Goal: Task Accomplishment & Management: Complete application form

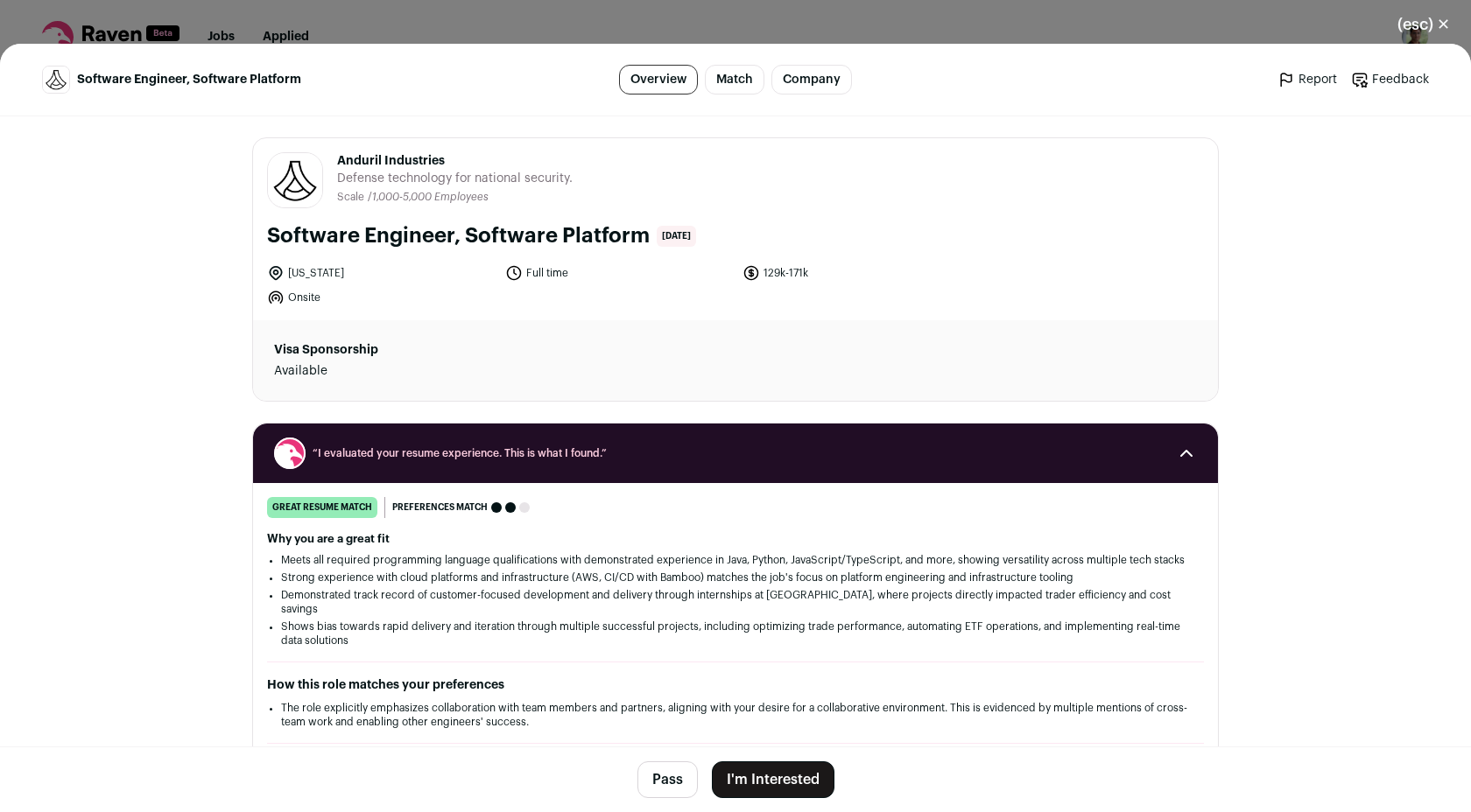
click at [803, 777] on button "I'm Interested" at bounding box center [773, 780] width 123 height 37
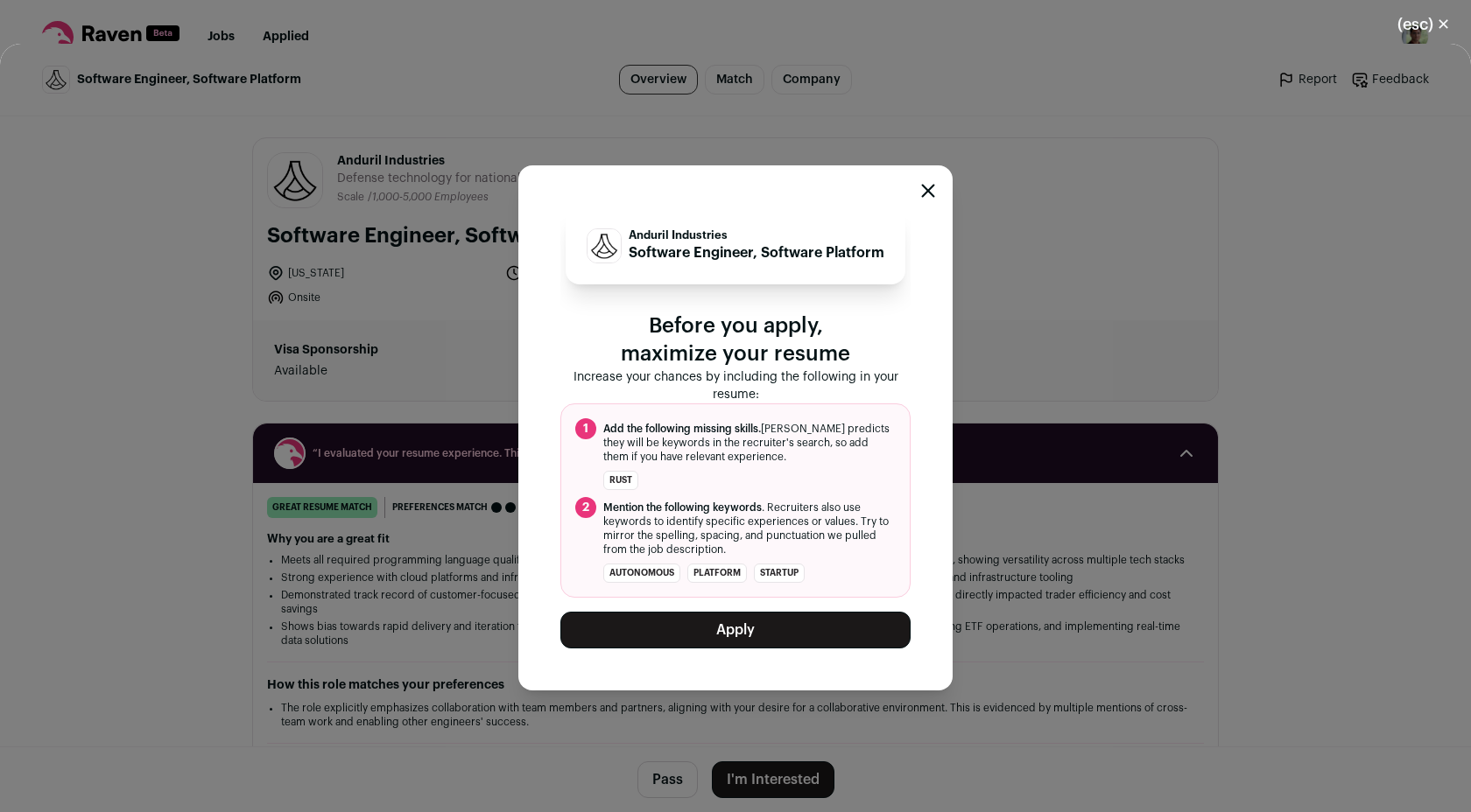
click at [756, 623] on button "Apply" at bounding box center [736, 630] width 350 height 37
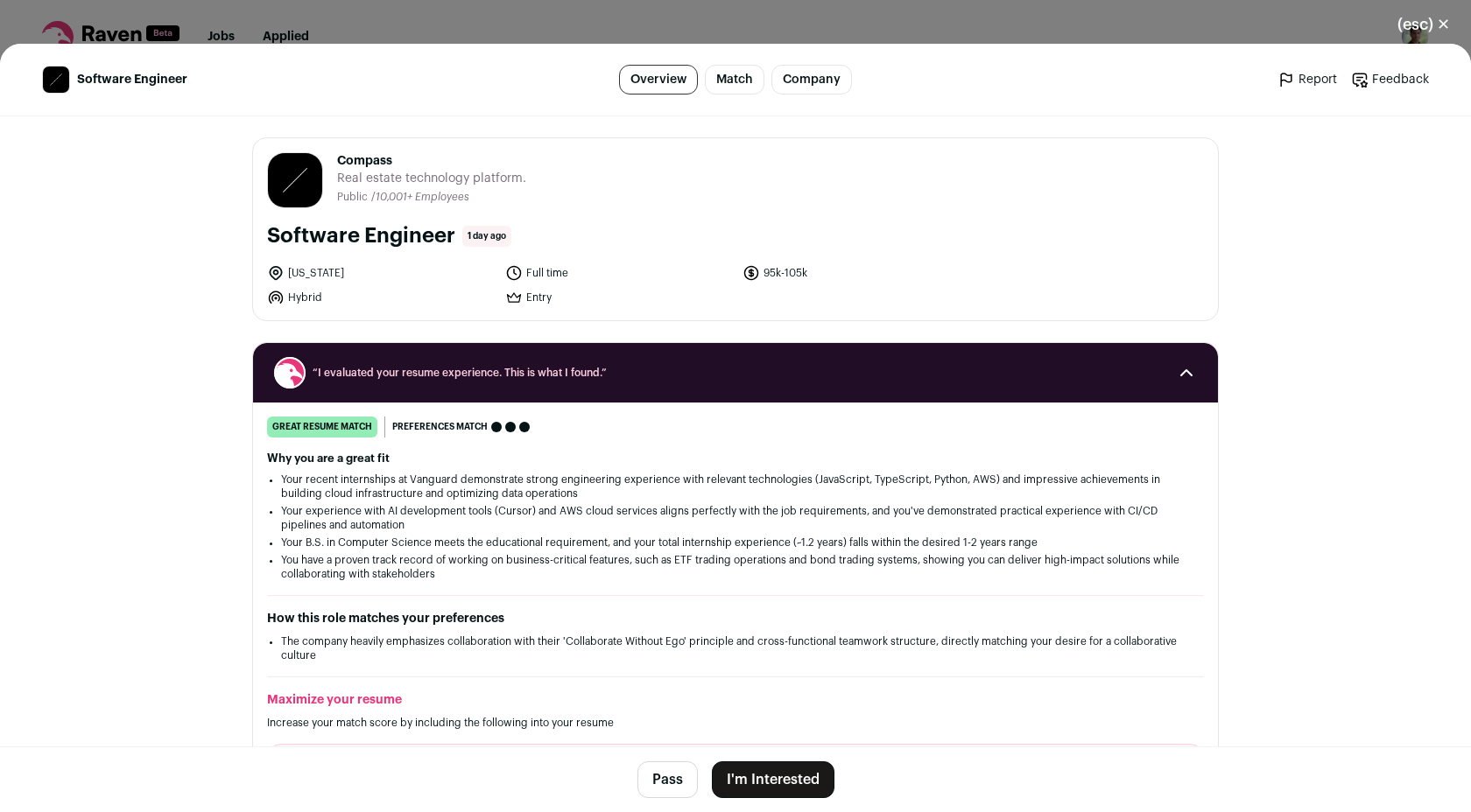
click at [752, 788] on button "I'm Interested" at bounding box center [773, 780] width 123 height 37
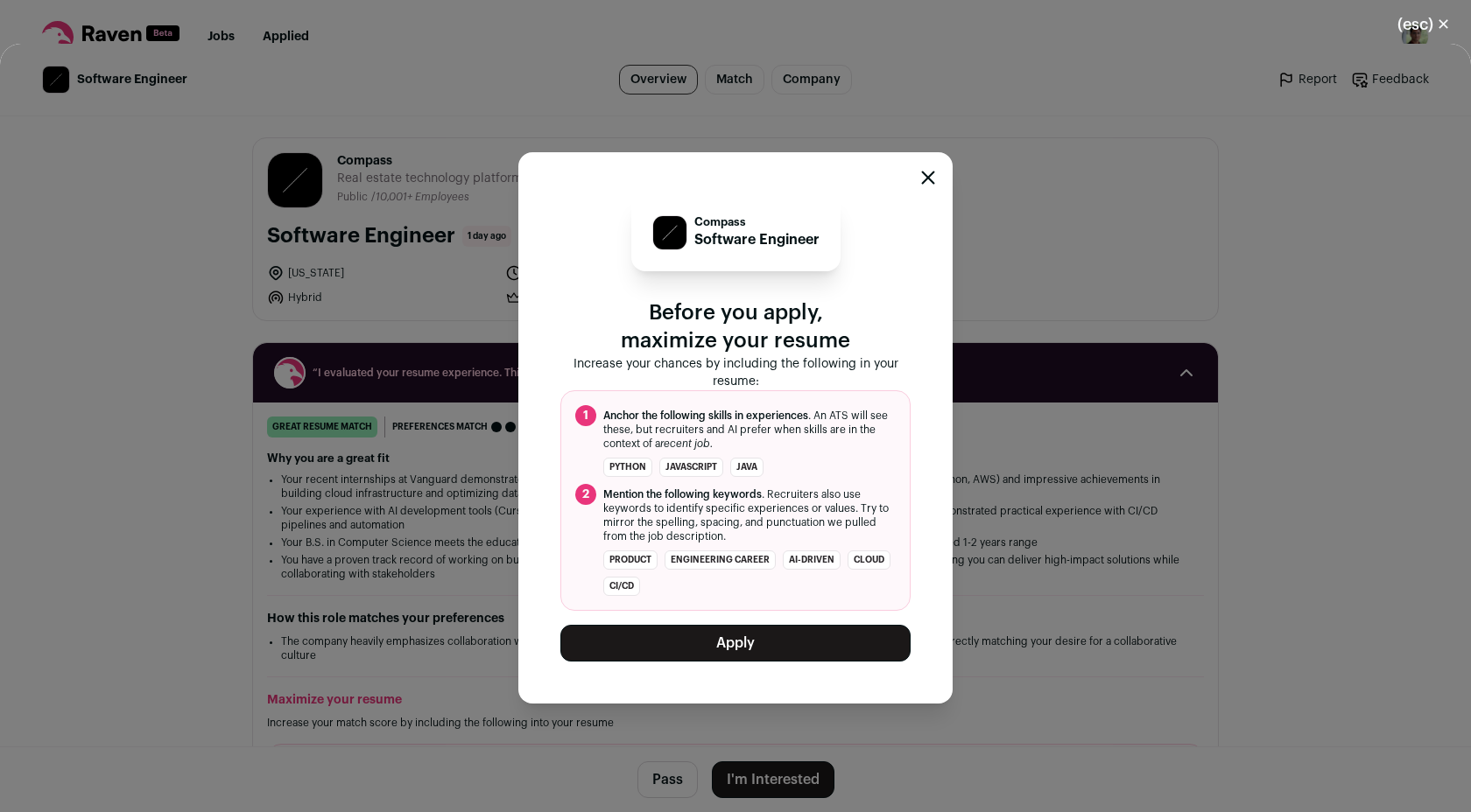
click at [751, 635] on button "Apply" at bounding box center [736, 643] width 350 height 37
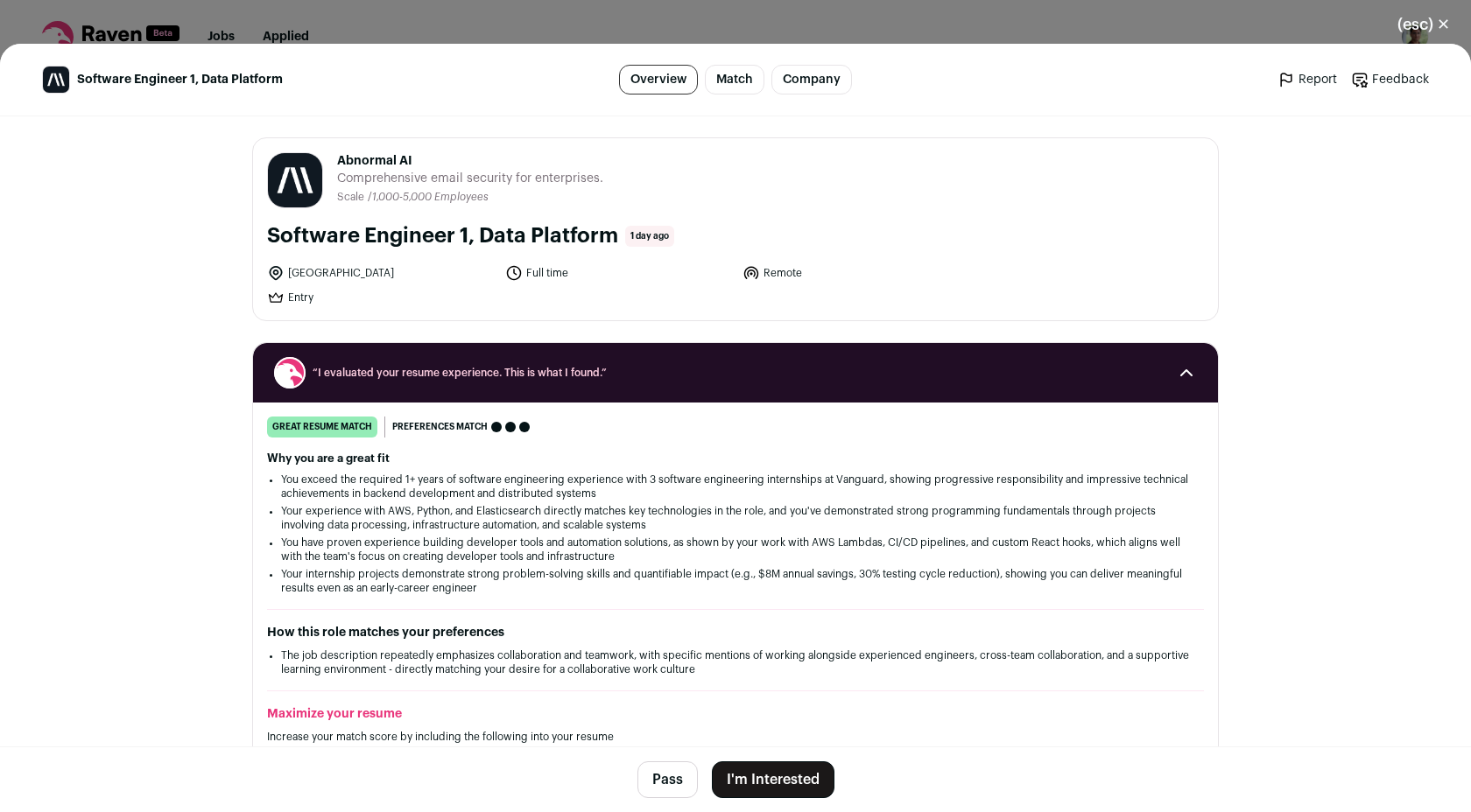
click at [785, 774] on button "I'm Interested" at bounding box center [773, 780] width 123 height 37
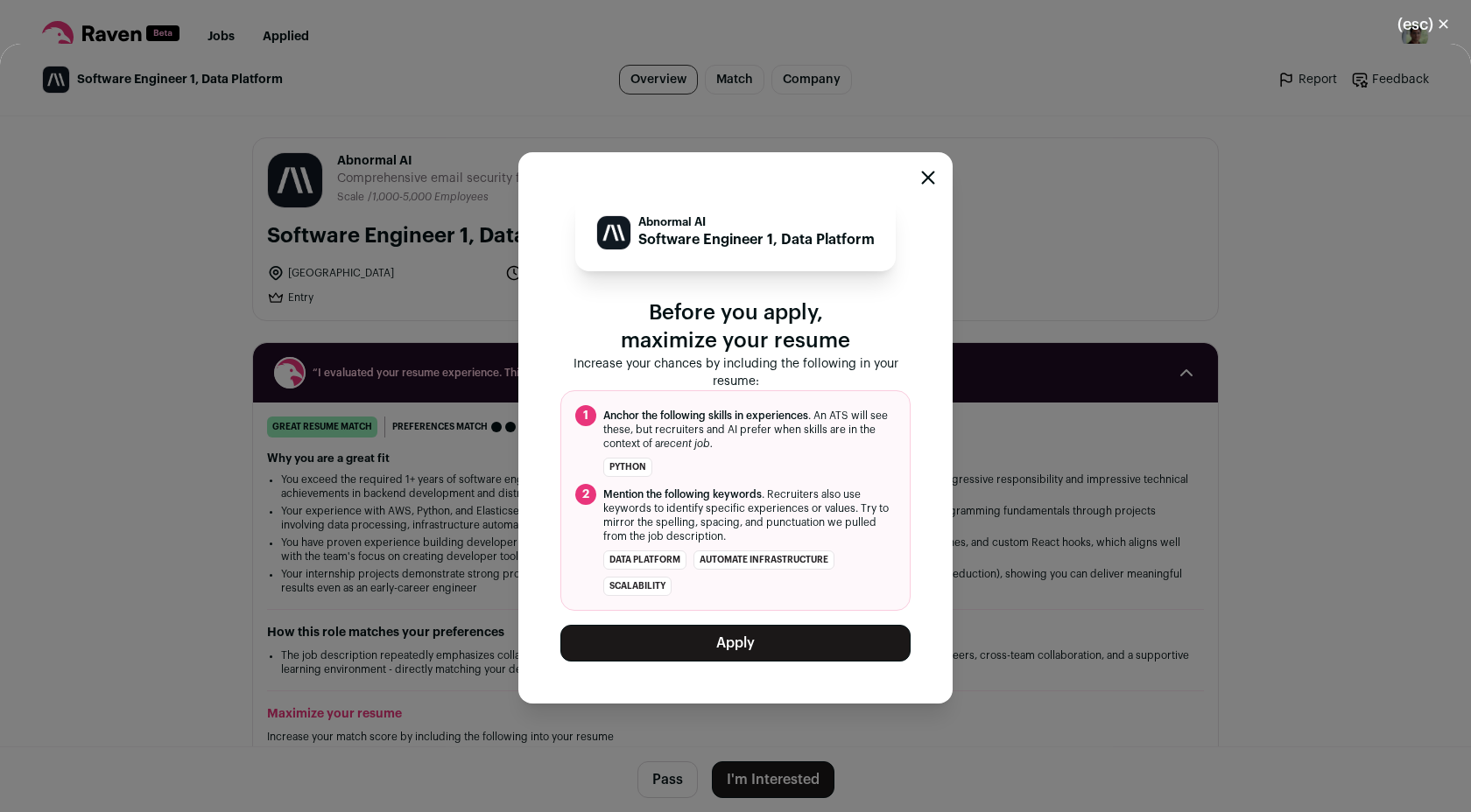
click at [765, 649] on button "Apply" at bounding box center [736, 643] width 350 height 37
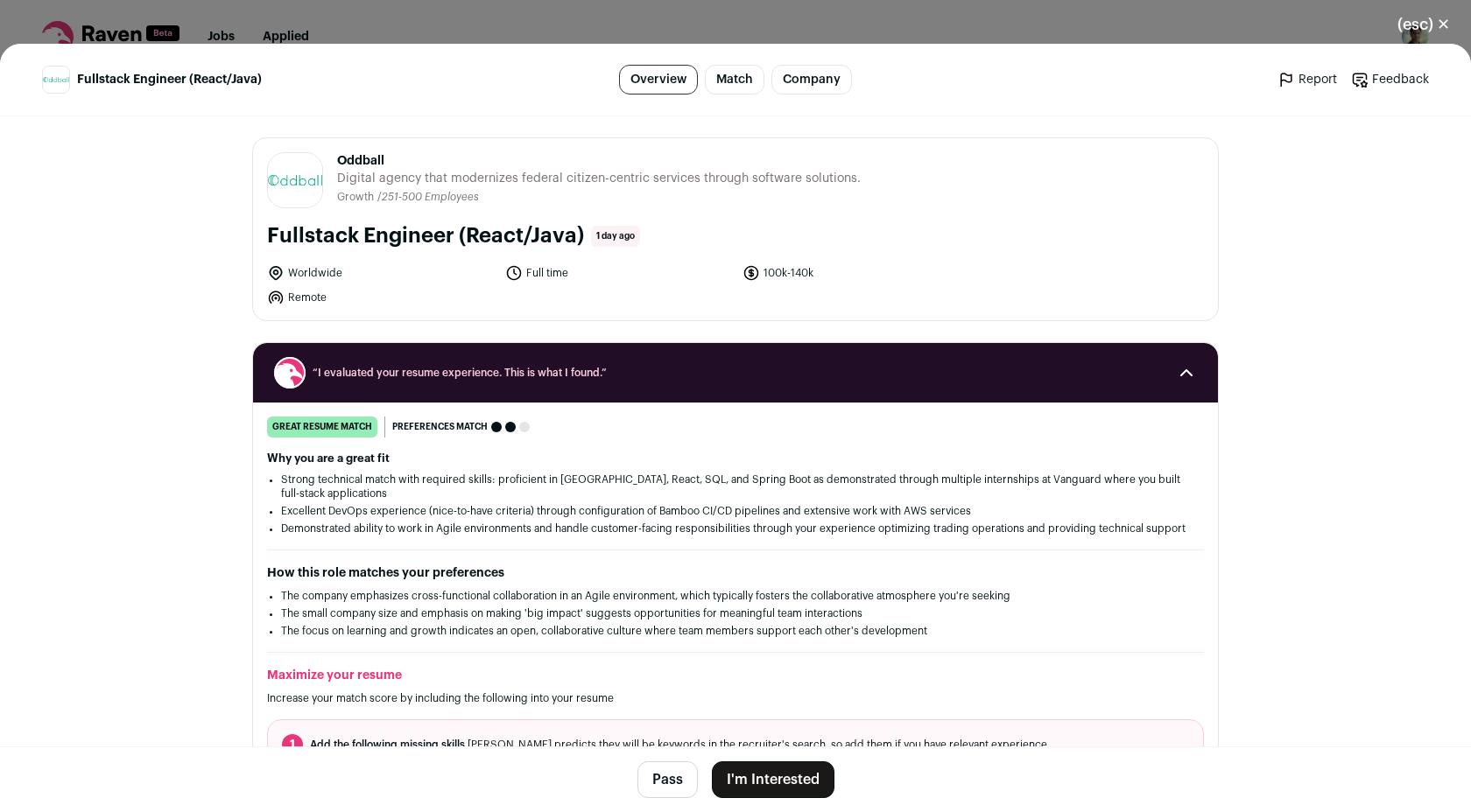
click at [742, 774] on button "I'm Interested" at bounding box center [773, 780] width 123 height 37
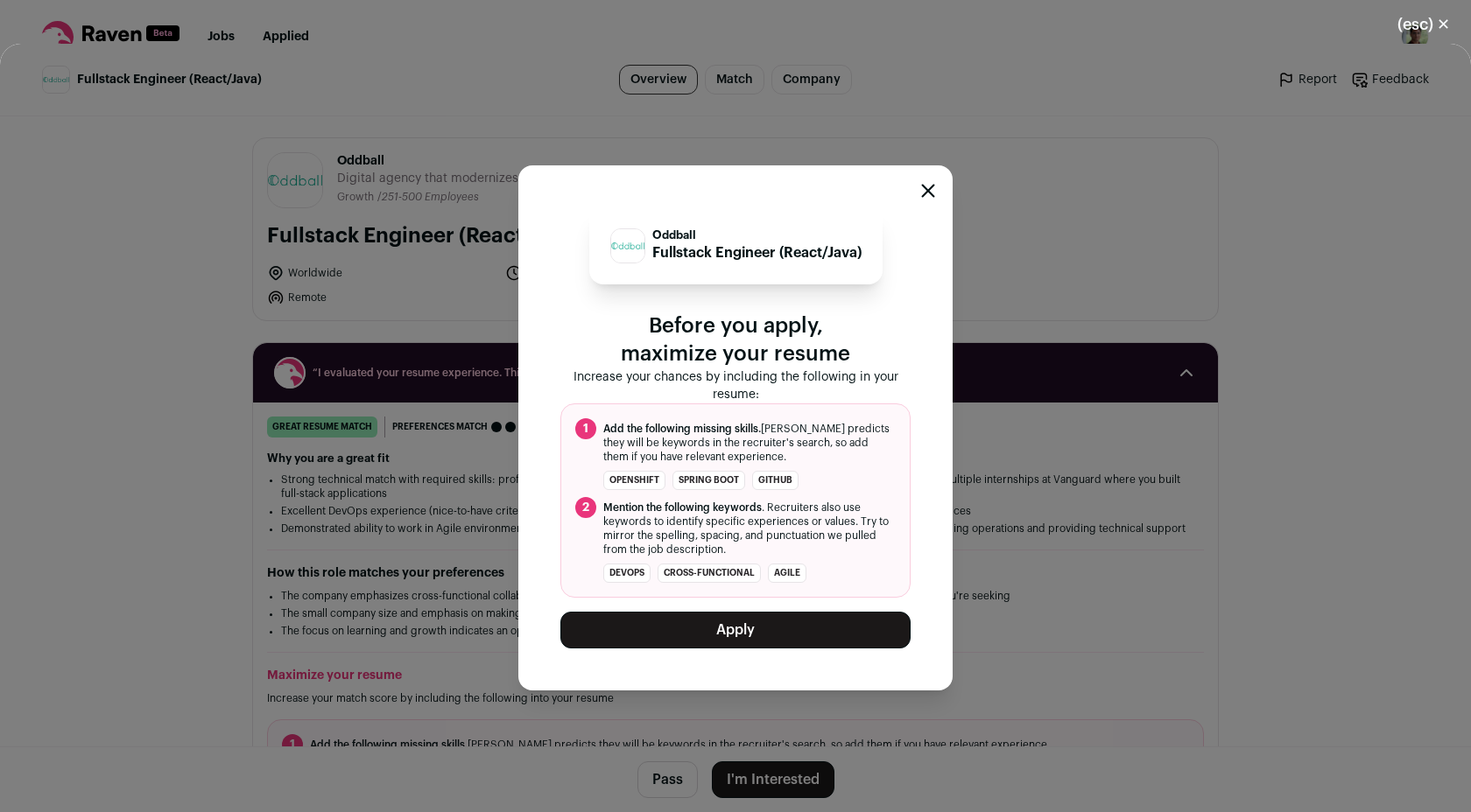
click at [789, 638] on button "Apply" at bounding box center [736, 630] width 350 height 37
